Goal: Register for event/course

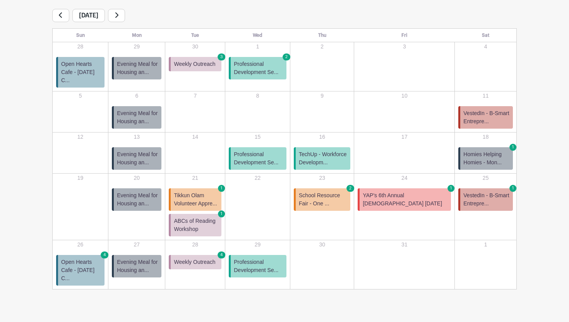
click at [143, 196] on span "Evening Meal for Housing an..." at bounding box center [137, 199] width 41 height 16
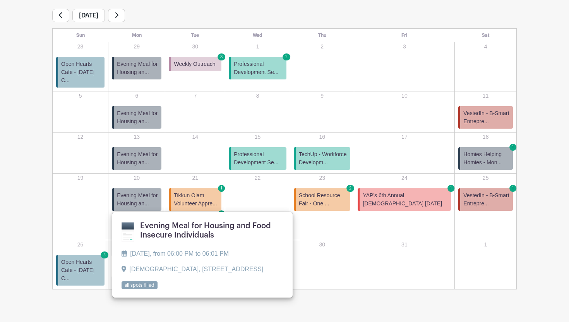
click at [98, 292] on main "Groups All Groups InKind Baking Project - Community Fridges InKind Baking Proje…" at bounding box center [284, 106] width 569 height 464
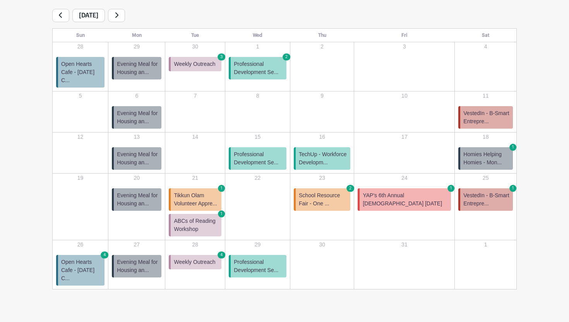
click at [141, 258] on span "Evening Meal for Housing an..." at bounding box center [137, 266] width 41 height 16
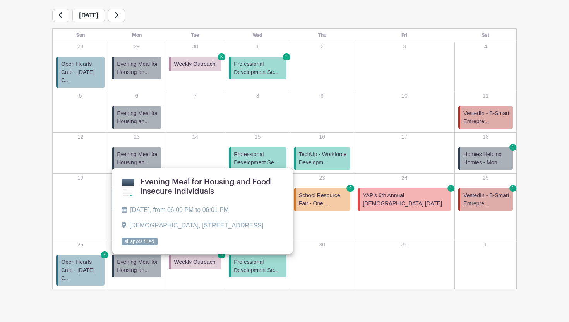
click at [139, 70] on span "Evening Meal for Housing an..." at bounding box center [137, 68] width 41 height 16
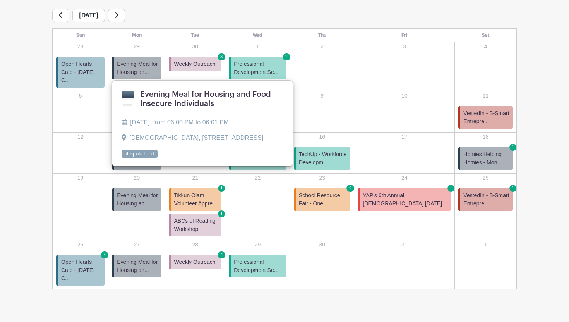
click at [83, 258] on span "Open Hearts Cafe - [DATE] C..." at bounding box center [81, 270] width 40 height 24
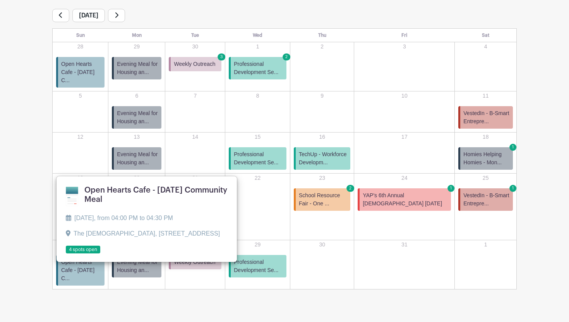
click at [0, 83] on main "Groups All Groups InKind Baking Project - Community Fridges InKind Baking Proje…" at bounding box center [284, 106] width 569 height 464
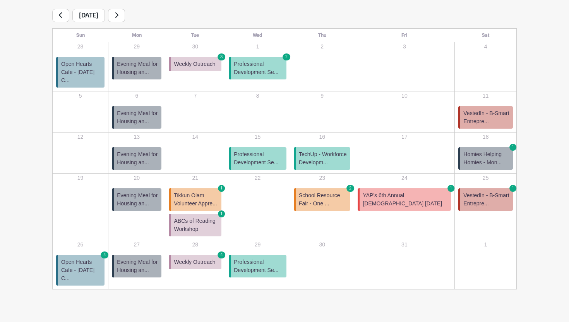
click at [420, 191] on span "YAP's 6th Annual [DEMOGRAPHIC_DATA] [DATE]" at bounding box center [405, 199] width 85 height 16
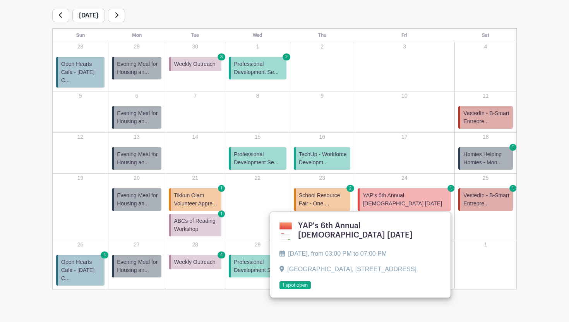
click at [280, 289] on link at bounding box center [280, 289] width 0 height 0
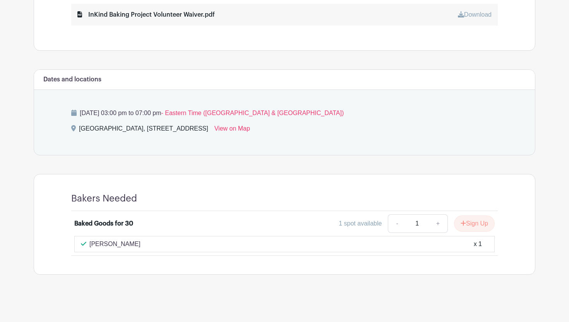
scroll to position [401, 0]
